Goal: Use online tool/utility: Utilize a website feature to perform a specific function

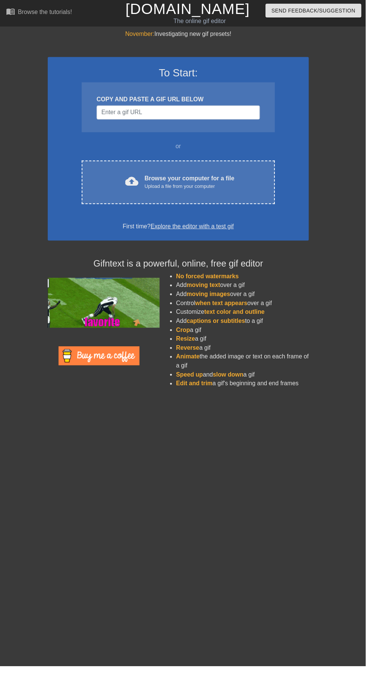
click at [183, 185] on div "Browse your computer for a file Upload a file from your computer" at bounding box center [192, 185] width 91 height 17
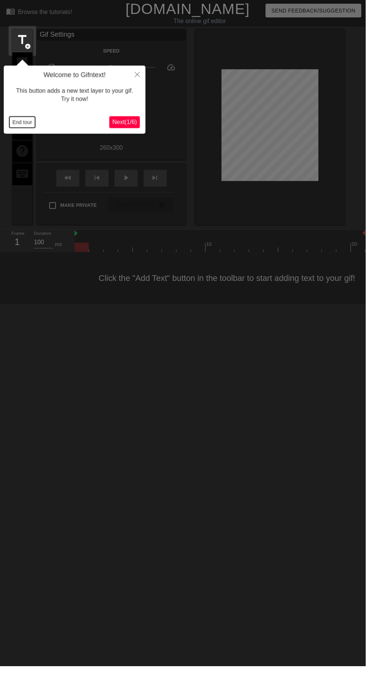
click at [29, 124] on button "End tour" at bounding box center [22, 123] width 26 height 11
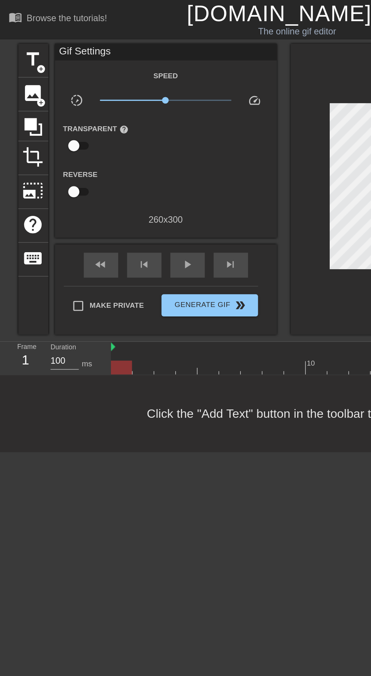
click at [52, 102] on input "checkbox" at bounding box center [50, 99] width 43 height 14
checkbox input "true"
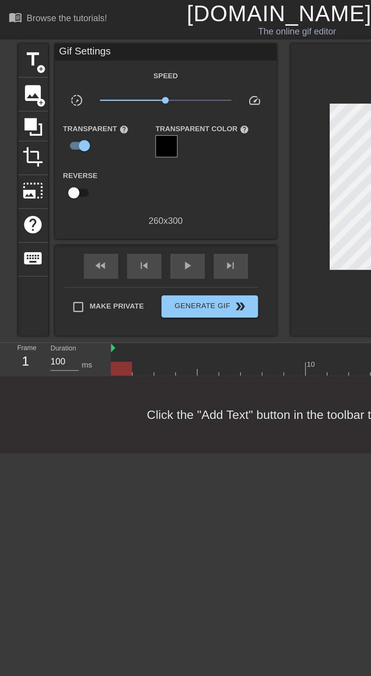
click at [115, 101] on div at bounding box center [113, 99] width 15 height 15
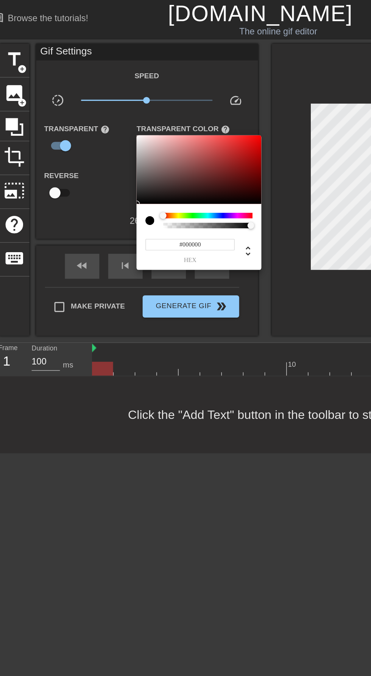
click at [127, 165] on input "#000000" at bounding box center [142, 167] width 61 height 8
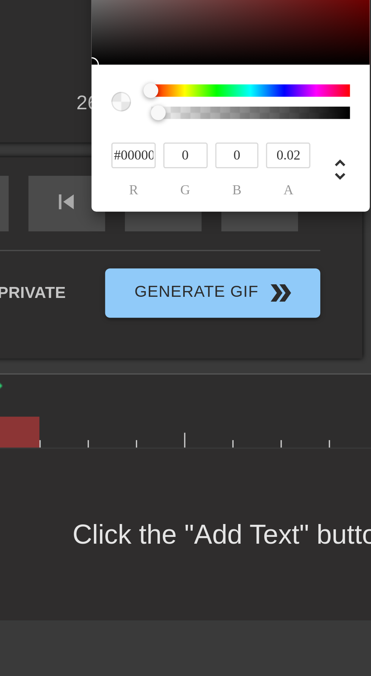
click at [126, 155] on div at bounding box center [126, 154] width 5 height 5
type input "0"
click at [165, 301] on div at bounding box center [185, 338] width 371 height 676
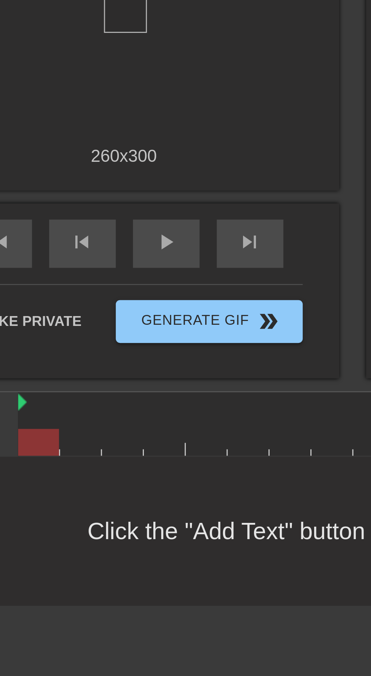
scroll to position [0, 0]
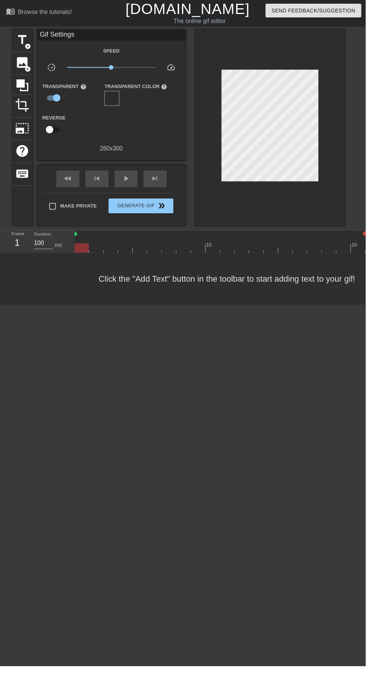
click at [25, 62] on span "image" at bounding box center [23, 63] width 14 height 14
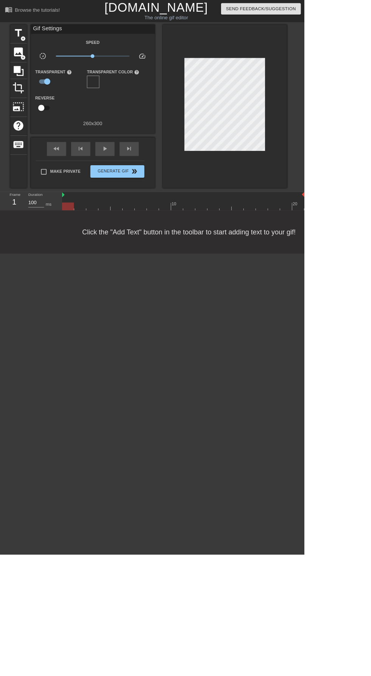
scroll to position [0, 0]
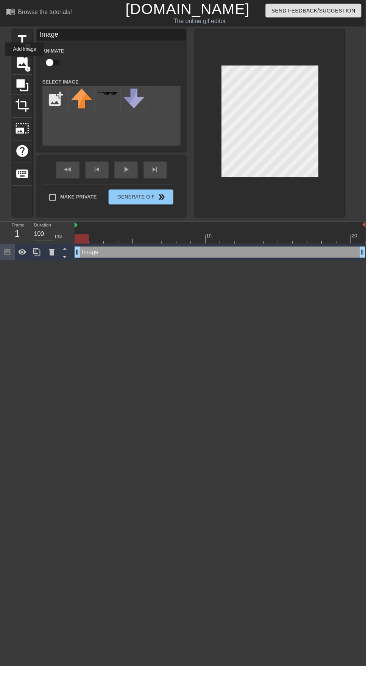
click at [58, 93] on input "file" at bounding box center [57, 101] width 26 height 26
type input "C:\fakepath\BCO.bcc7954b-01eb-4375-ba5f-109252d994dd (1).png"
click at [84, 105] on img at bounding box center [82, 100] width 21 height 21
click at [196, 259] on div "Image drag_handle drag_handle" at bounding box center [223, 255] width 295 height 11
click at [55, 258] on icon at bounding box center [52, 256] width 9 height 9
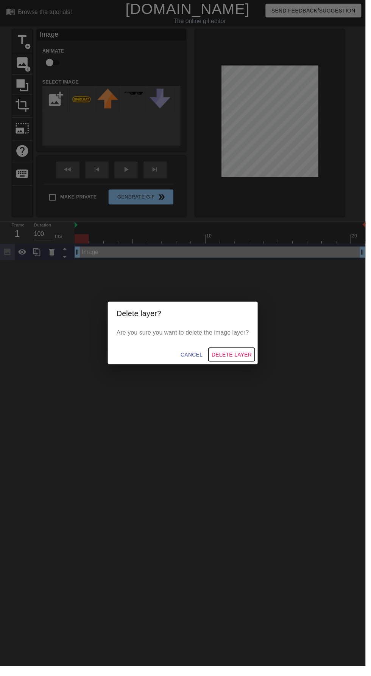
click at [244, 365] on span "Delete Layer" at bounding box center [235, 360] width 41 height 9
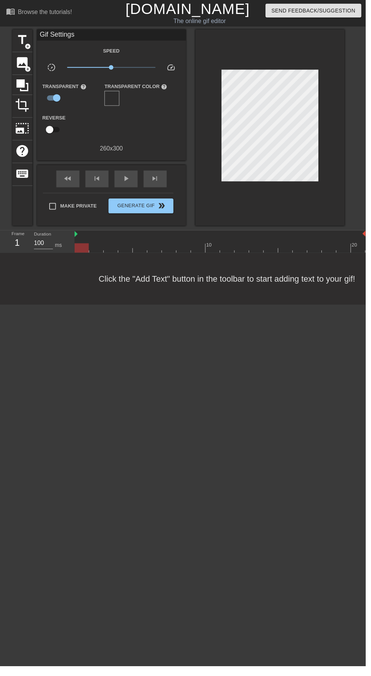
click at [28, 70] on span "add_circle" at bounding box center [28, 70] width 6 height 6
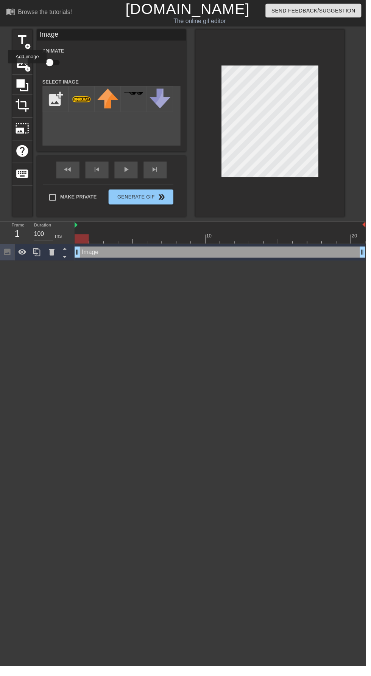
click at [59, 94] on input "file" at bounding box center [57, 101] width 26 height 26
type input "C:\fakepath\IMG_٢٠٢٥٠٨١١_١١٢٦٤٢.png"
click at [84, 98] on img at bounding box center [82, 95] width 21 height 8
click at [107, 107] on img at bounding box center [109, 100] width 21 height 21
click at [82, 95] on img at bounding box center [82, 95] width 21 height 8
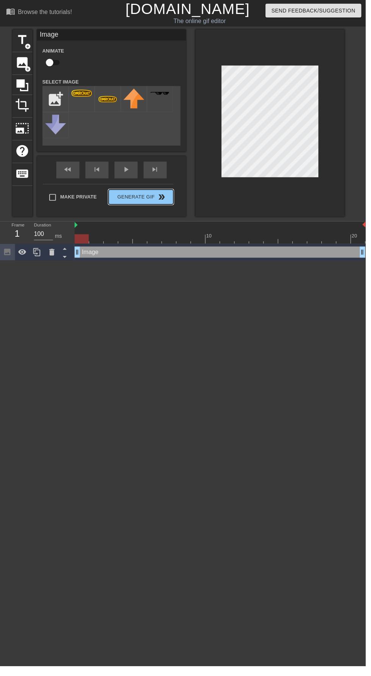
click at [156, 204] on button "Generate Gif double_arrow" at bounding box center [142, 200] width 65 height 15
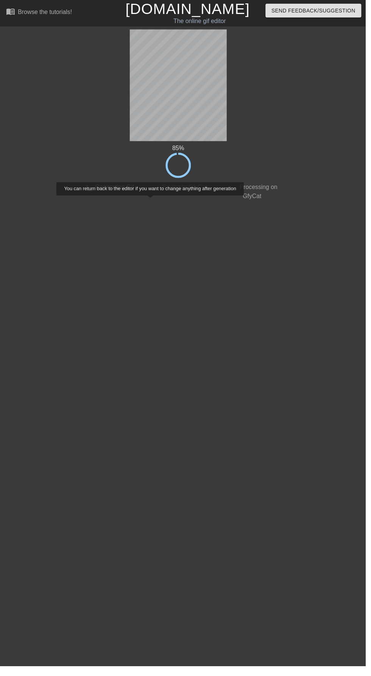
click at [370, 207] on html "menu_book Browse the tutorials! [DOMAIN_NAME] The online gif editor Send Feedba…" at bounding box center [185, 103] width 371 height 207
